Goal: Check status

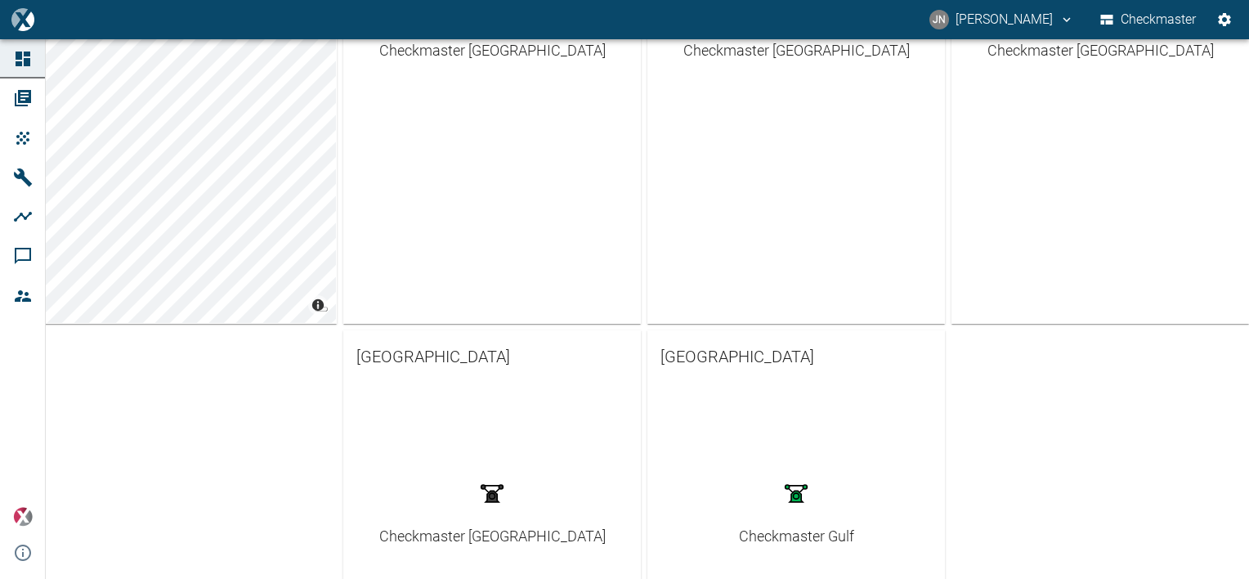
scroll to position [409, 0]
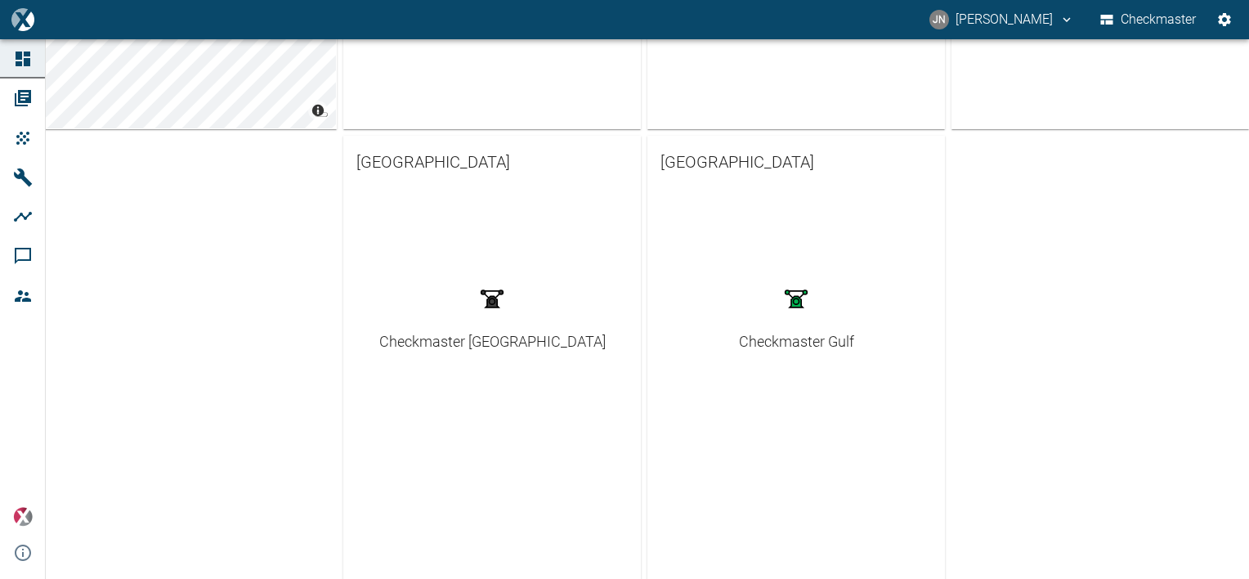
click at [778, 348] on div "Checkmaster Gulf" at bounding box center [796, 341] width 115 height 22
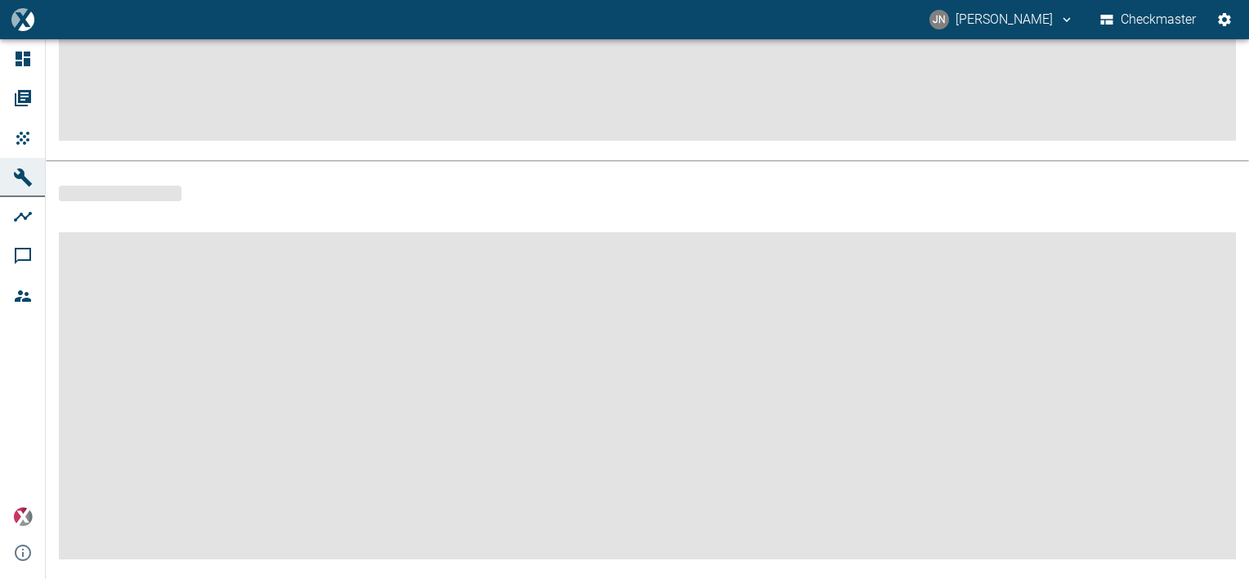
scroll to position [373, 0]
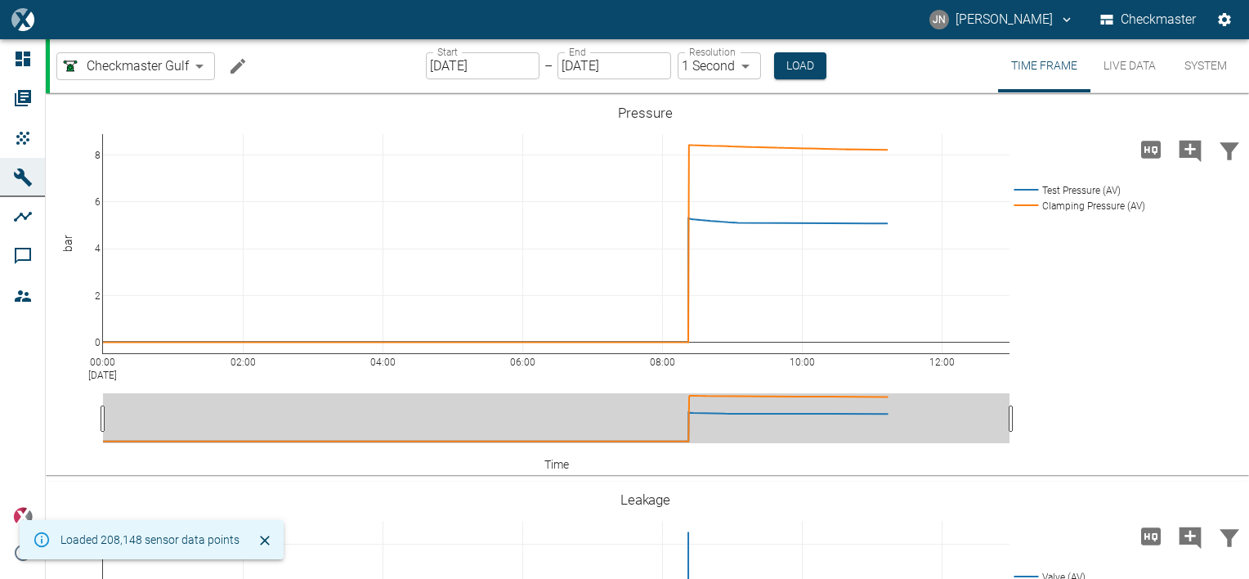
click at [1213, 60] on button "System" at bounding box center [1206, 65] width 74 height 53
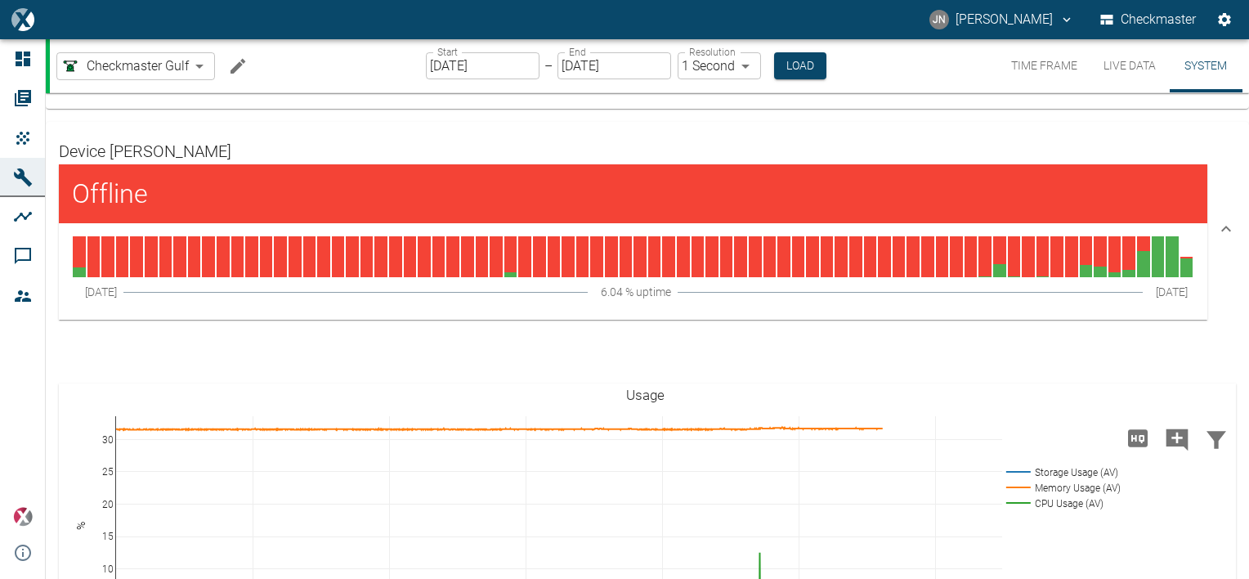
scroll to position [245, 0]
